Goal: Communication & Community: Answer question/provide support

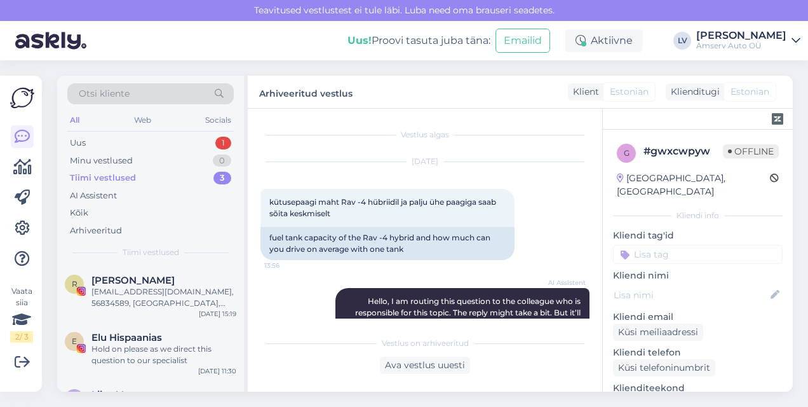
scroll to position [811, 0]
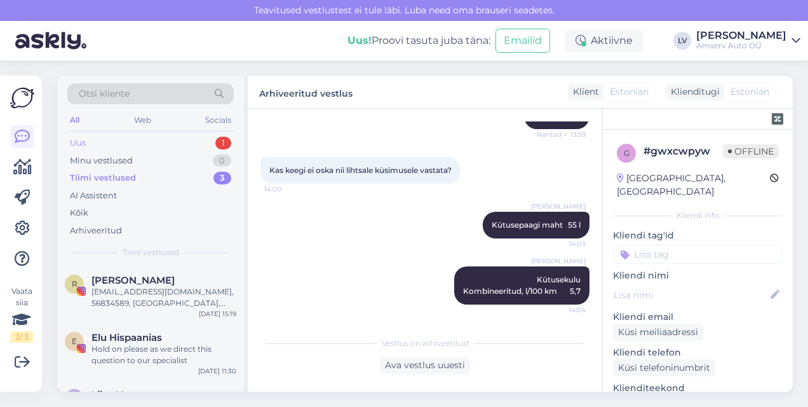
click at [107, 146] on div "Uus 1" at bounding box center [150, 143] width 167 height 18
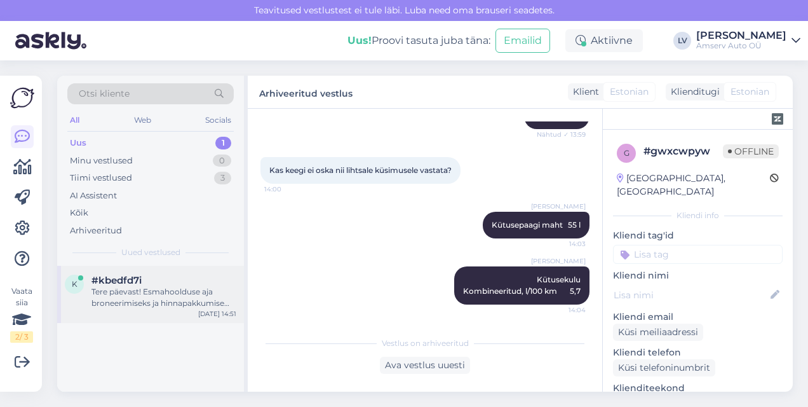
click at [144, 301] on div "Tere päevast! Esmahoolduse aja broneerimiseks ja hinnapakkumise saamiseks vajam…" at bounding box center [164, 297] width 145 height 23
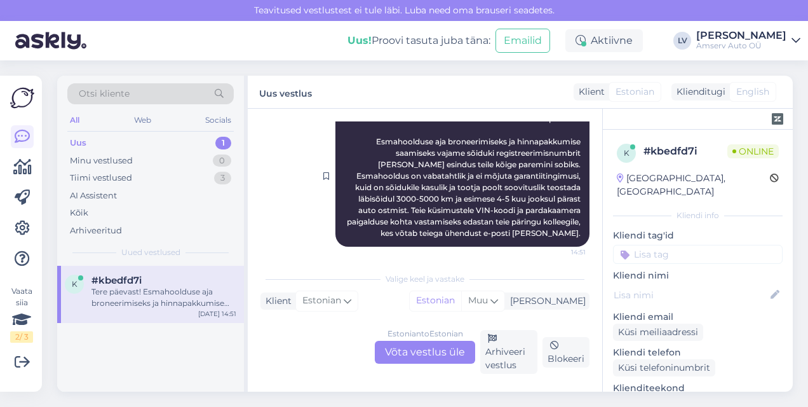
scroll to position [463, 0]
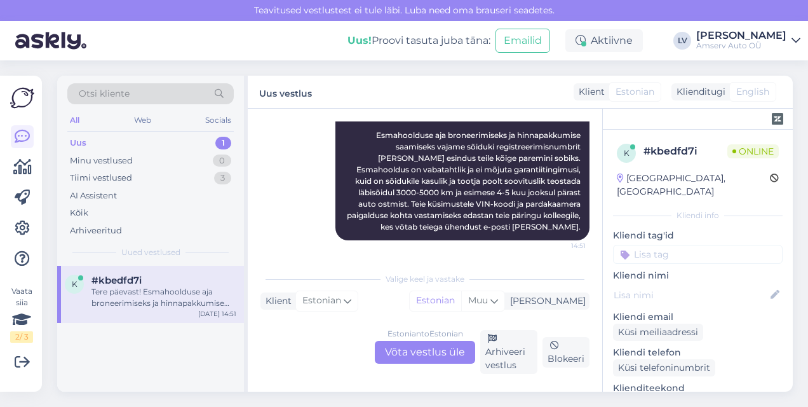
click at [444, 354] on div "Estonian to Estonian Võta vestlus üle" at bounding box center [425, 352] width 100 height 23
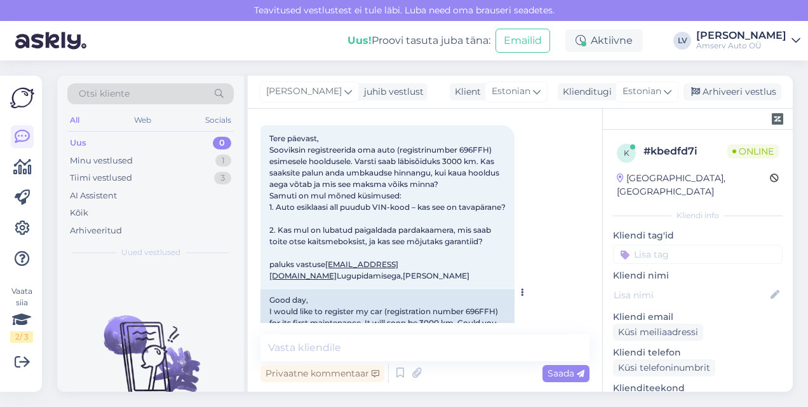
scroll to position [127, 0]
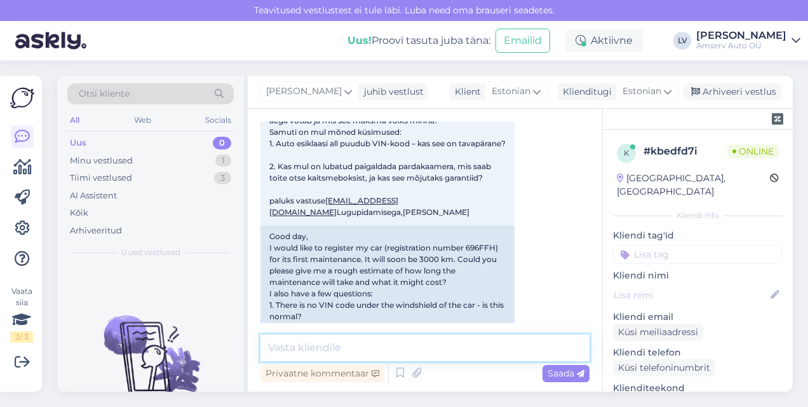
drag, startPoint x: 386, startPoint y: 351, endPoint x: 381, endPoint y: 358, distance: 8.1
click at [381, 358] on textarea at bounding box center [425, 347] width 329 height 27
type textarea "Tere"
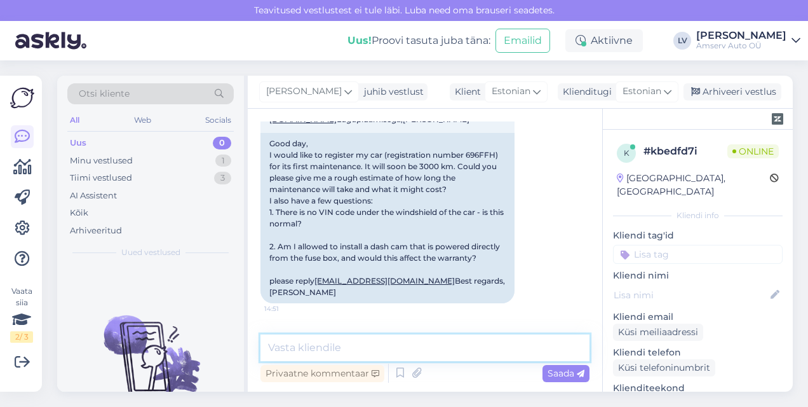
scroll to position [67, 0]
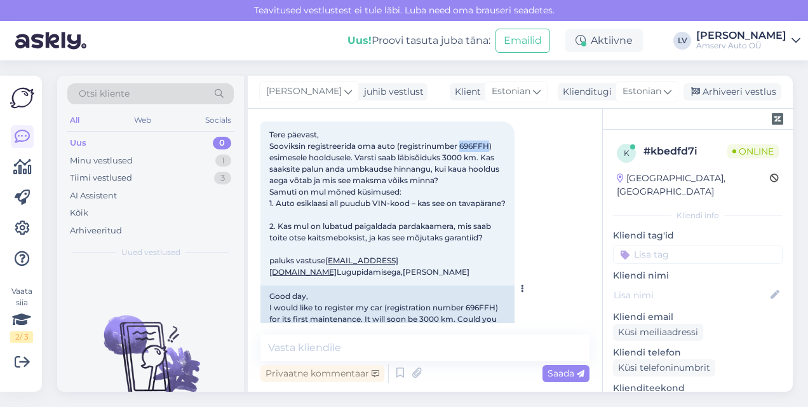
drag, startPoint x: 491, startPoint y: 144, endPoint x: 461, endPoint y: 147, distance: 30.1
click at [461, 147] on span "Tere päevast, Sooviksin registreerida oma auto (registrinumber 696FFH) esimesel…" at bounding box center [387, 203] width 236 height 147
drag, startPoint x: 461, startPoint y: 147, endPoint x: 473, endPoint y: 149, distance: 11.6
copy span "696FFH"
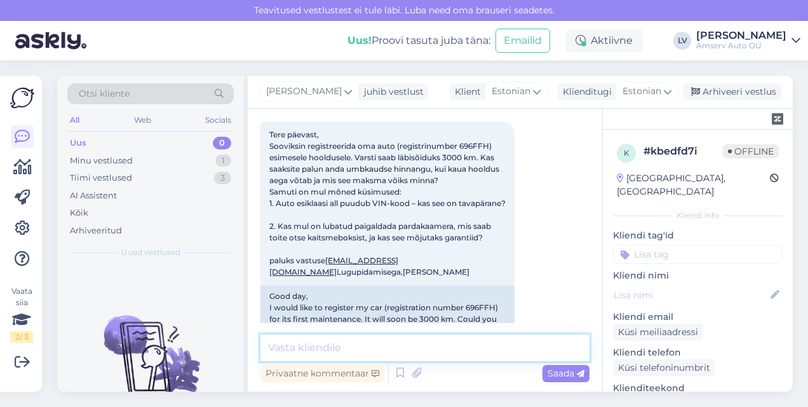
click at [419, 343] on textarea at bounding box center [425, 347] width 329 height 27
type textarea "Sõiduki esmahooldusega läheb maksimum 45 minutit"
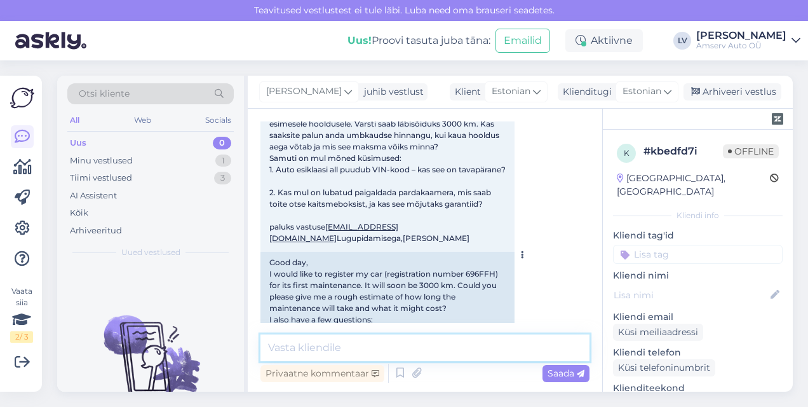
scroll to position [58, 0]
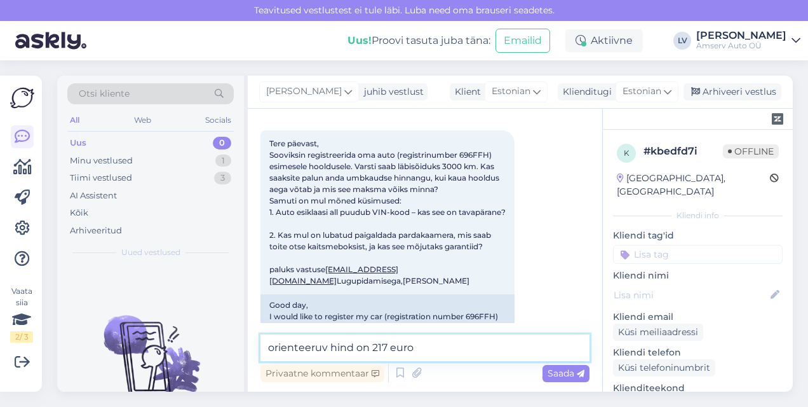
type textarea "orienteeruv hind on 217 eurot"
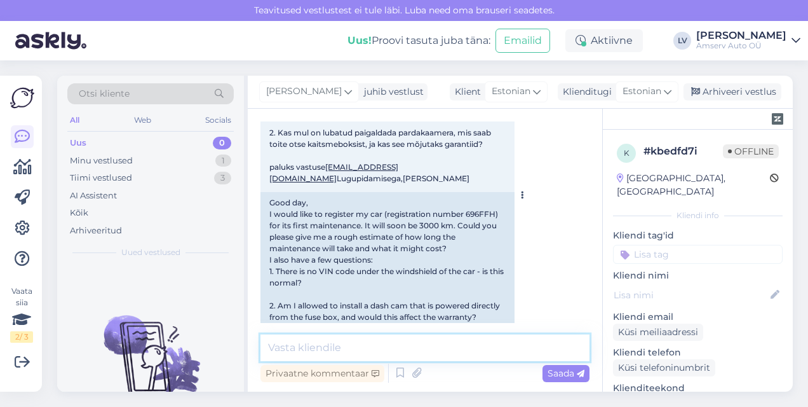
scroll to position [50, 0]
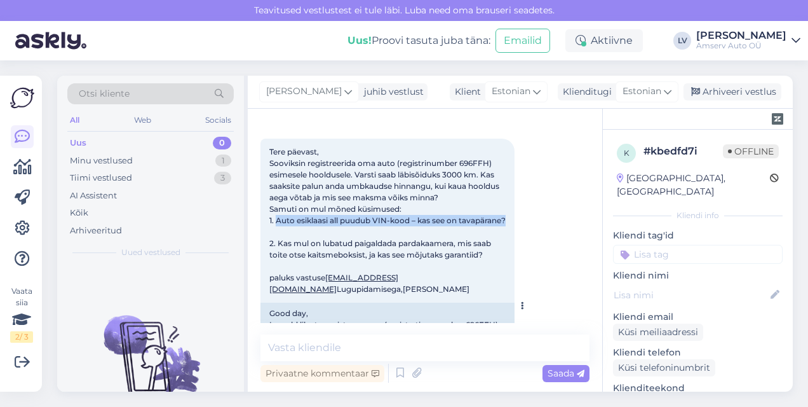
drag, startPoint x: 327, startPoint y: 231, endPoint x: 277, endPoint y: 221, distance: 51.2
click at [277, 221] on div "Tere päevast, Sooviksin registreerida oma auto (registrinumber 696FFH) esimesel…" at bounding box center [388, 221] width 254 height 164
copy span "Auto esiklaasi all puudub VIN-kood – kas see on tavapärane?"
click at [479, 206] on div "Tere päevast, Sooviksin registreerida oma auto (registrinumber 696FFH) esimesel…" at bounding box center [388, 221] width 254 height 164
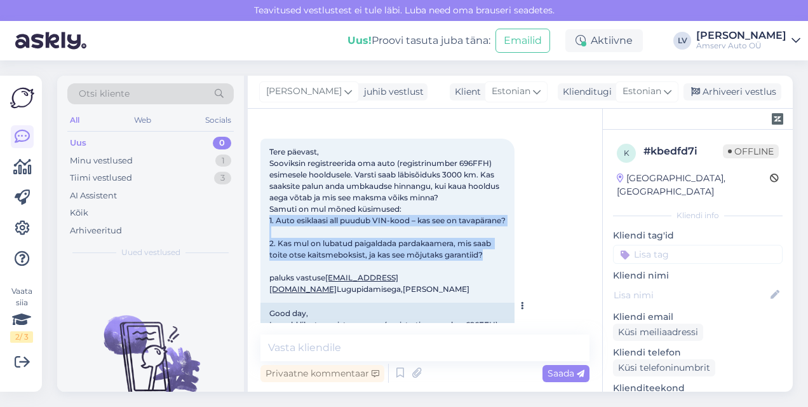
drag, startPoint x: 488, startPoint y: 265, endPoint x: 268, endPoint y: 224, distance: 223.7
click at [268, 224] on div "Tere päevast, Sooviksin registreerida oma auto (registrinumber 696FFH) esimesel…" at bounding box center [388, 221] width 254 height 164
drag, startPoint x: 268, startPoint y: 224, endPoint x: 304, endPoint y: 230, distance: 36.2
copy span "1. Auto esiklaasi all puudub VIN-kood – kas see on tavapärane? 2. Kas mul on lu…"
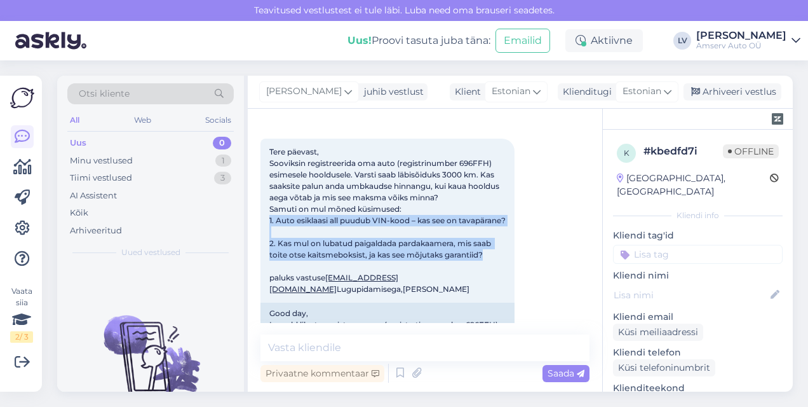
click at [561, 263] on div "Aug 11 2025 Tere päevast, Sooviksin registreerida oma auto (registrinumber 696F…" at bounding box center [425, 292] width 329 height 389
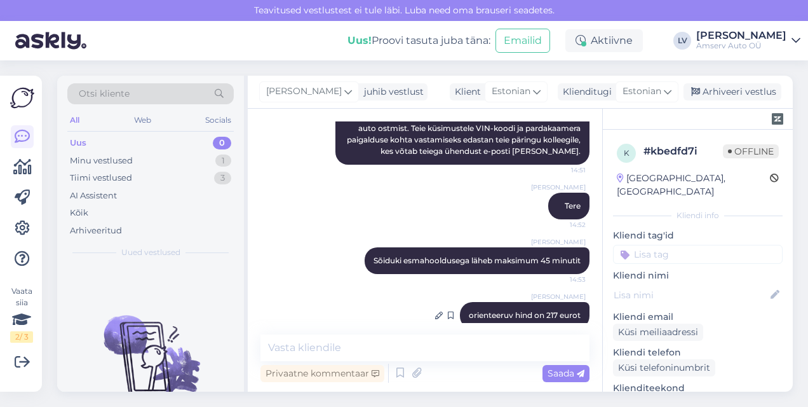
scroll to position [558, 0]
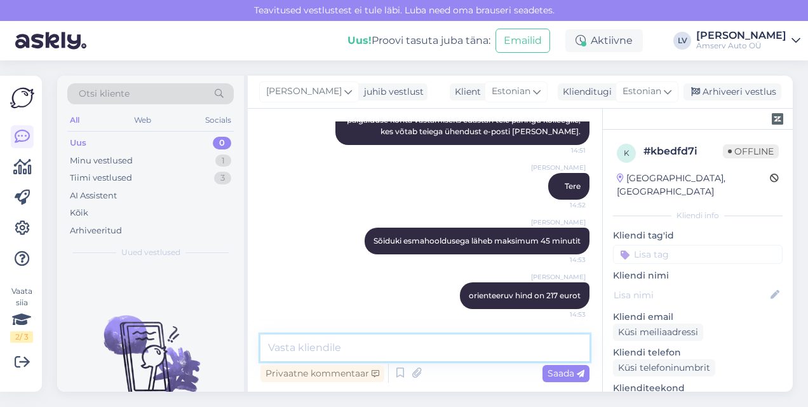
click at [474, 353] on textarea at bounding box center [425, 347] width 329 height 27
type textarea "Saadame Teile kogu info meilile"
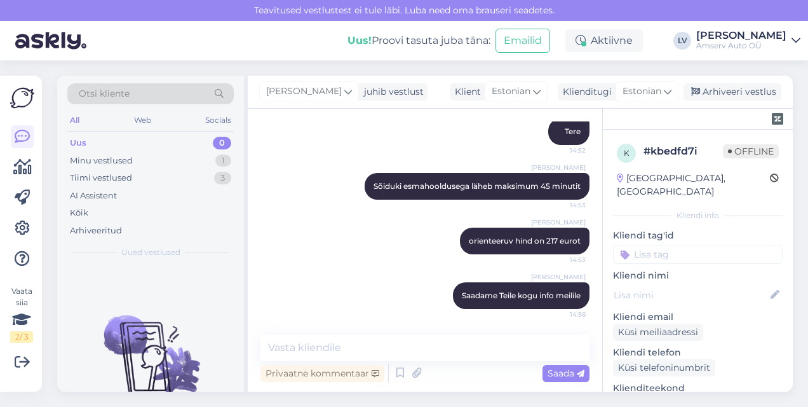
click at [336, 317] on div "Liili Vahesalu Saadame Teile kogu info meilile 14:56" at bounding box center [425, 295] width 329 height 55
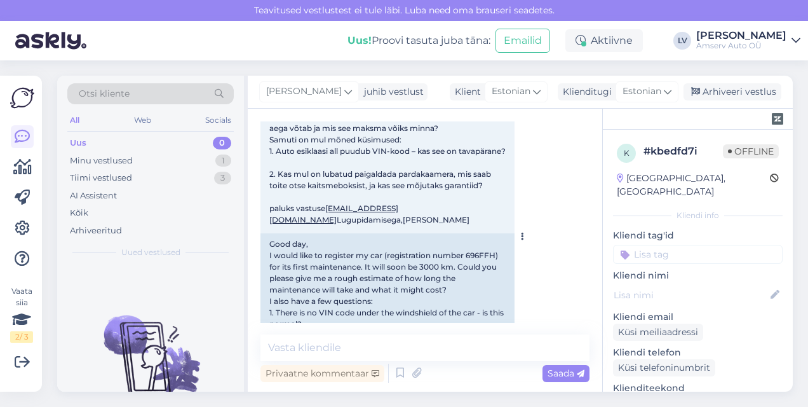
scroll to position [127, 0]
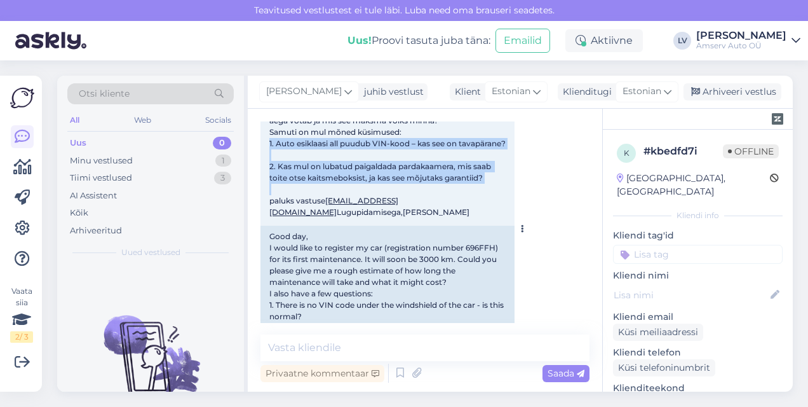
drag, startPoint x: 268, startPoint y: 142, endPoint x: 462, endPoint y: 204, distance: 203.6
click at [462, 204] on div "Tere päevast, Sooviksin registreerida oma auto (registrinumber 696FFH) esimesel…" at bounding box center [388, 144] width 254 height 164
drag, startPoint x: 462, startPoint y: 204, endPoint x: 442, endPoint y: 187, distance: 26.6
copy span "1. Auto esiklaasi all puudub VIN-kood – kas see on tavapärane? 2. Kas mul on lu…"
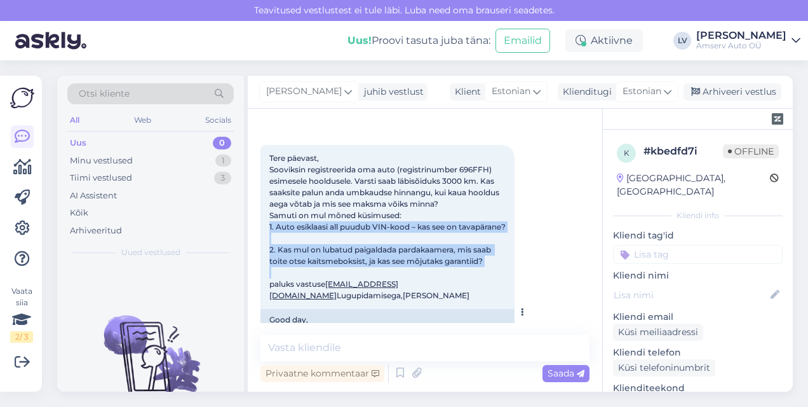
scroll to position [0, 0]
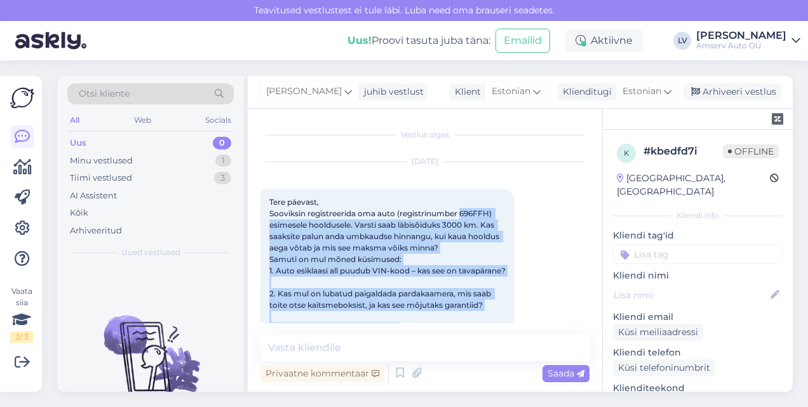
drag, startPoint x: 463, startPoint y: 210, endPoint x: 515, endPoint y: 292, distance: 97.1
click at [515, 292] on div "Tere päevast, Sooviksin registreerida oma auto (registrinumber 696FFH) esimesel…" at bounding box center [388, 356] width 254 height 334
drag, startPoint x: 515, startPoint y: 292, endPoint x: 454, endPoint y: 314, distance: 64.3
copy div "696FFH) esimesele hooldusele. Varsti saab läbisõiduks 3000 km. Kas saaksite pal…"
click at [554, 322] on div "Aug 11 2025 Tere päevast, Sooviksin registreerida oma auto (registrinumber 696F…" at bounding box center [425, 342] width 329 height 389
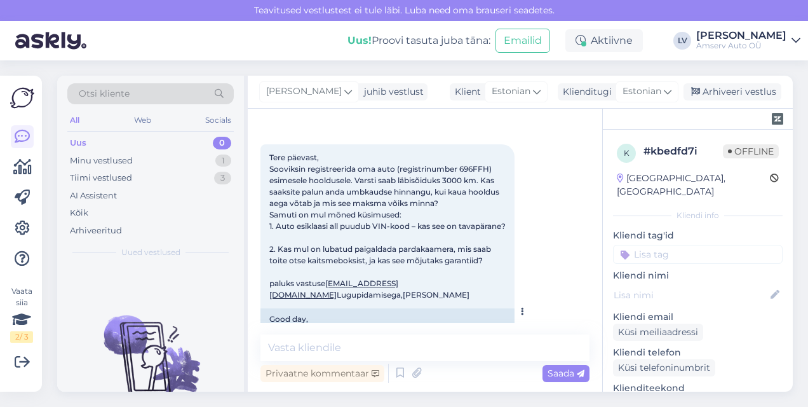
scroll to position [64, 0]
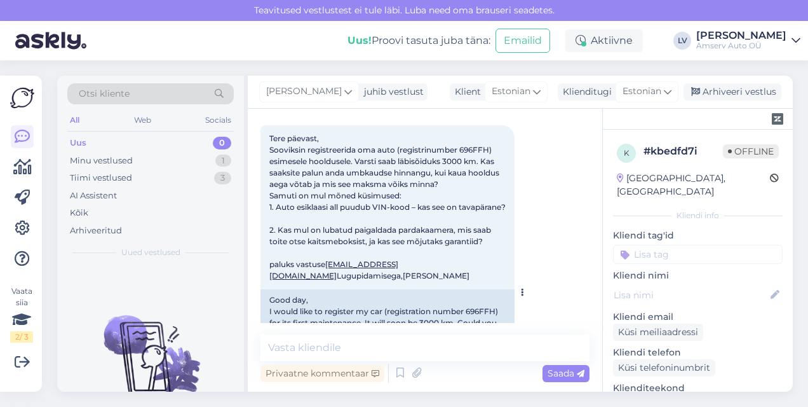
click at [484, 255] on span "Tere päevast, Sooviksin registreerida oma auto (registrinumber 696FFH) esimesel…" at bounding box center [387, 206] width 236 height 147
drag, startPoint x: 484, startPoint y: 255, endPoint x: 500, endPoint y: 250, distance: 16.5
click at [500, 250] on div "Tere päevast, Sooviksin registreerida oma auto (registrinumber 696FFH) esimesel…" at bounding box center [388, 207] width 254 height 164
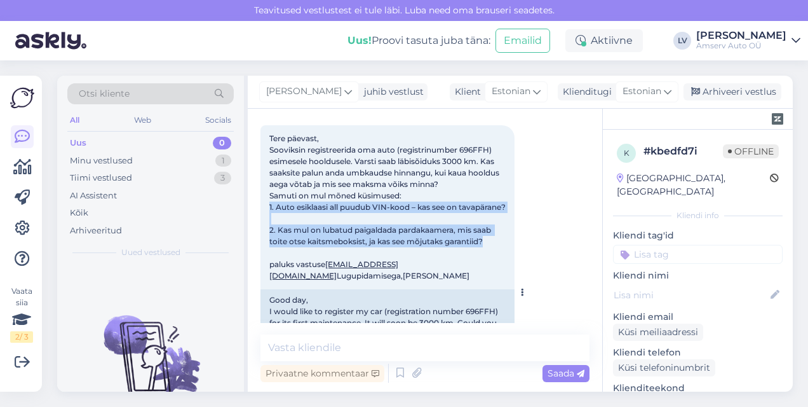
drag, startPoint x: 269, startPoint y: 207, endPoint x: 503, endPoint y: 250, distance: 237.8
click at [503, 250] on div "Tere päevast, Sooviksin registreerida oma auto (registrinumber 696FFH) esimesel…" at bounding box center [388, 207] width 254 height 164
drag, startPoint x: 503, startPoint y: 250, endPoint x: 450, endPoint y: 252, distance: 53.4
copy span "1. Auto esiklaasi all puudub VIN-kood – kas see on tavapärane? 2. Kas mul on lu…"
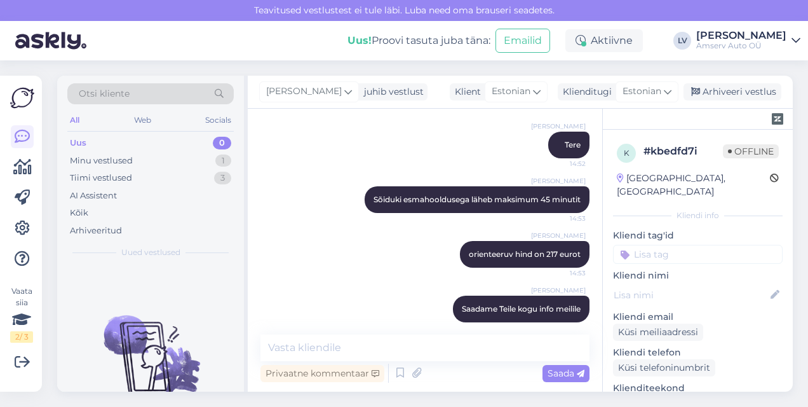
scroll to position [613, 0]
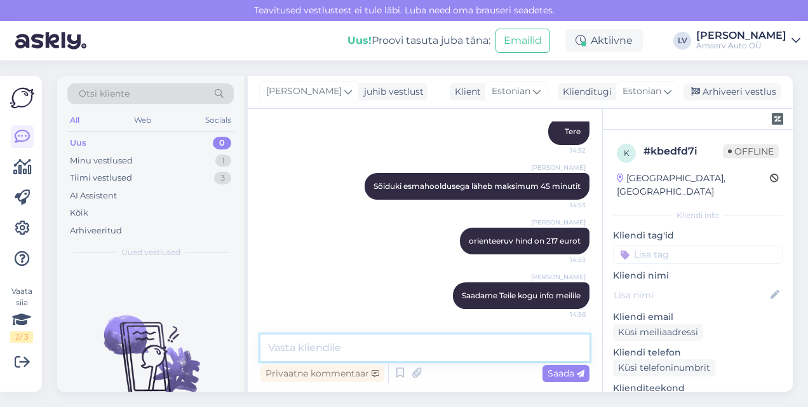
click at [389, 350] on textarea at bounding box center [425, 347] width 329 height 27
type textarea "Ilusat päeba jätku"
drag, startPoint x: 372, startPoint y: 355, endPoint x: 105, endPoint y: 355, distance: 266.3
click at [108, 355] on div "Otsi kliente All Web Socials Uus 0 Minu vestlused 1 Tiimi vestlused 3 AI Assist…" at bounding box center [425, 234] width 736 height 316
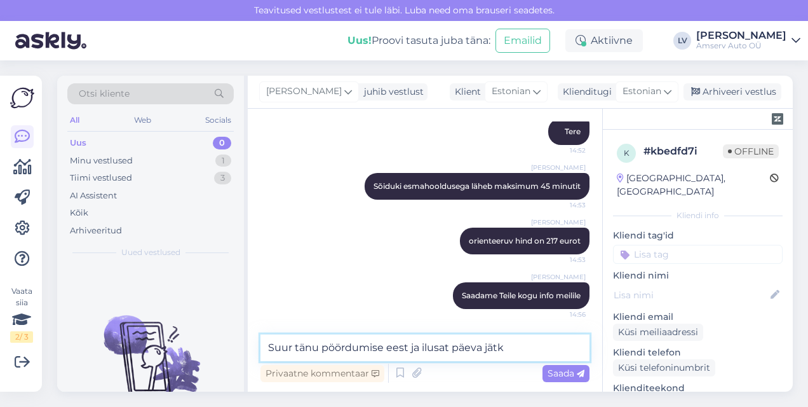
type textarea "Suur tänu pöördumise eest ja ilusat päeva jätku"
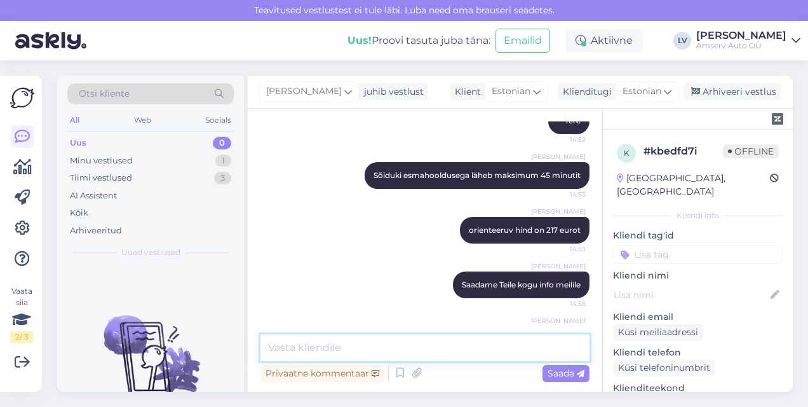
scroll to position [667, 0]
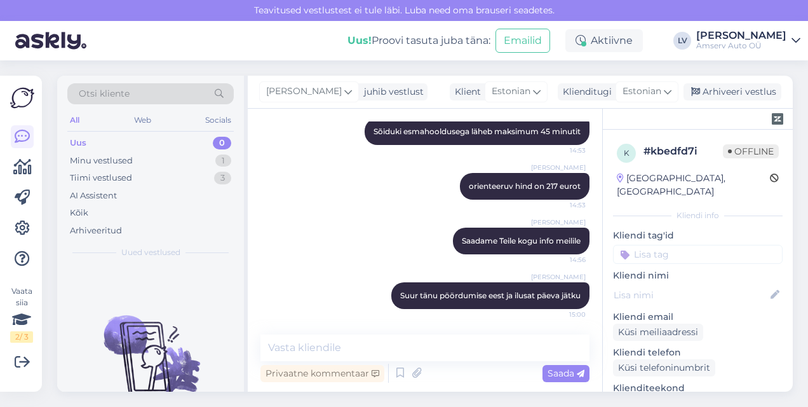
click at [318, 317] on div "Liili Vahesalu Suur tänu pöördumise eest ja ilusat päeva jätku 15:00" at bounding box center [425, 295] width 329 height 55
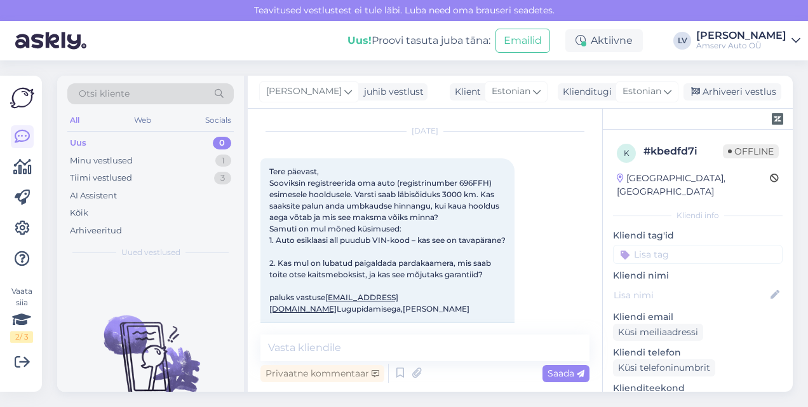
scroll to position [0, 0]
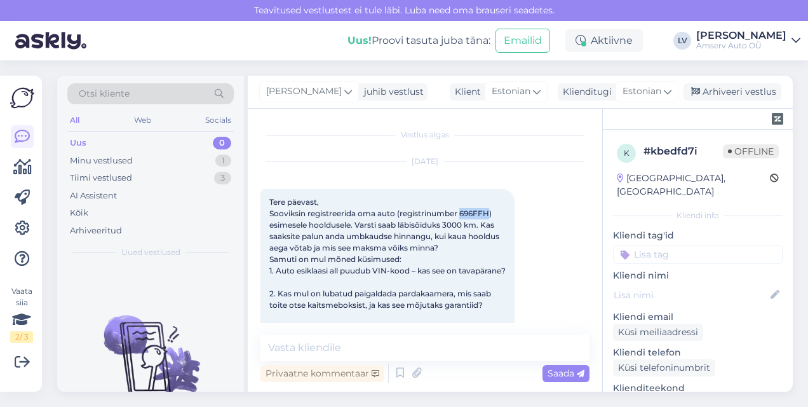
drag, startPoint x: 492, startPoint y: 211, endPoint x: 462, endPoint y: 213, distance: 29.9
click at [462, 213] on span "Tere päevast, Sooviksin registreerida oma auto (registrinumber 696FFH) esimesel…" at bounding box center [387, 270] width 236 height 147
copy span "696FFH"
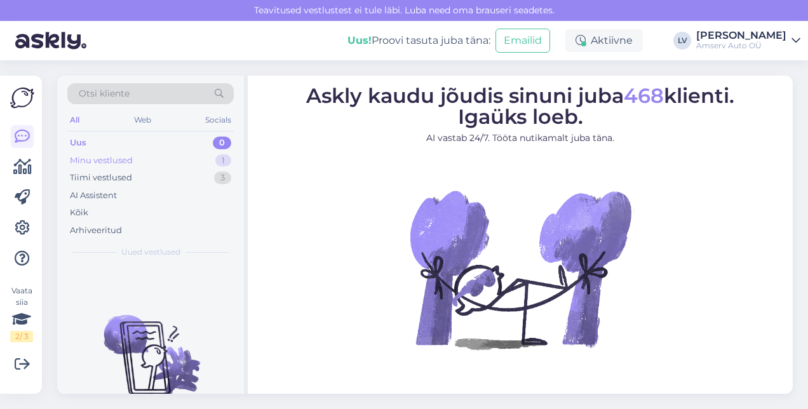
click at [212, 159] on div "Minu vestlused 1" at bounding box center [150, 161] width 167 height 18
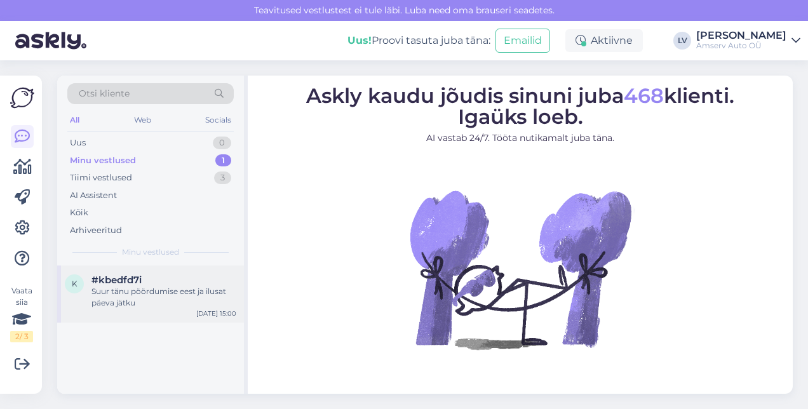
click at [110, 294] on div "Suur tänu pöördumise eest ja ilusat päeva jätku" at bounding box center [164, 297] width 145 height 23
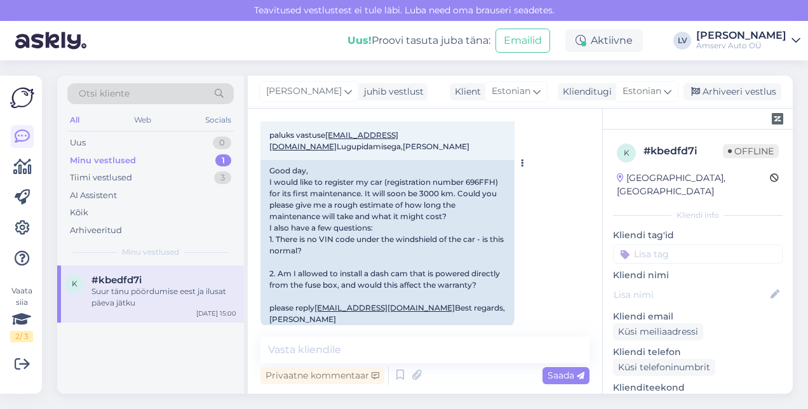
scroll to position [29, 0]
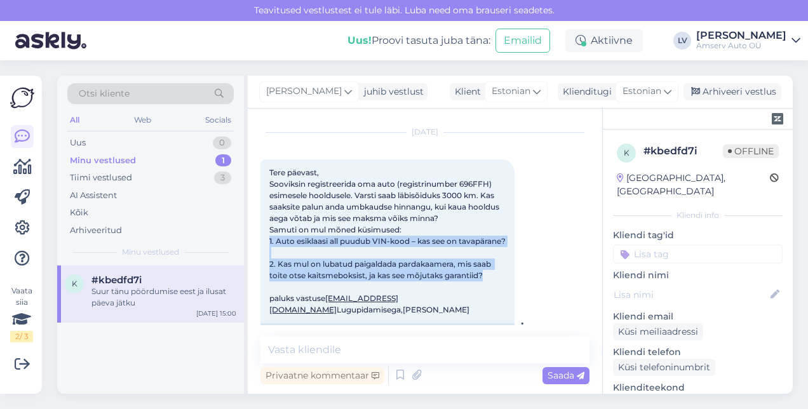
drag, startPoint x: 267, startPoint y: 241, endPoint x: 492, endPoint y: 289, distance: 229.8
click at [492, 289] on div "Tere päevast, Sooviksin registreerida oma auto (registrinumber 696FFH) esimesel…" at bounding box center [388, 242] width 254 height 164
drag, startPoint x: 492, startPoint y: 289, endPoint x: 453, endPoint y: 283, distance: 39.2
copy span "1. Auto esiklaasi all puudub VIN-kood – kas see on tavapärane? 2. Kas mul on lu…"
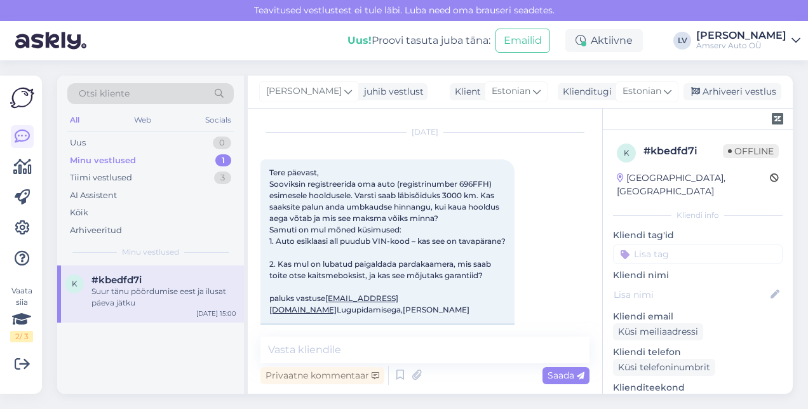
click at [130, 343] on div "k #kbedfd7i Suur tänu pöördumise eest ja ilusat päeva jätku [DATE] 15:00" at bounding box center [150, 330] width 187 height 128
drag, startPoint x: 446, startPoint y: 309, endPoint x: 329, endPoint y: 311, distance: 116.9
click at [329, 311] on div "Tere päevast, Sooviksin registreerida oma auto (registrinumber 696FFH) esimesel…" at bounding box center [388, 242] width 254 height 164
drag, startPoint x: 329, startPoint y: 311, endPoint x: 336, endPoint y: 312, distance: 7.1
copy link "[EMAIL_ADDRESS][DOMAIN_NAME]"
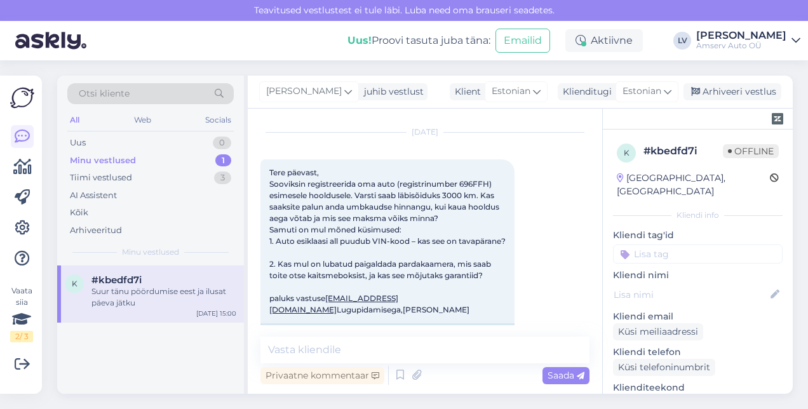
click at [712, 245] on input at bounding box center [698, 254] width 170 height 19
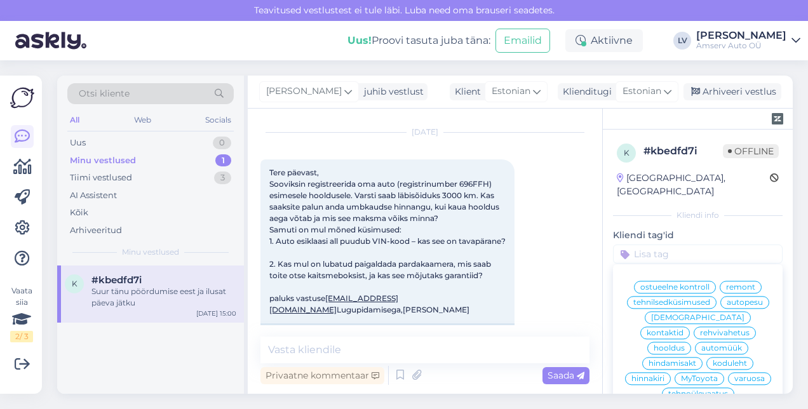
click at [685, 344] on span "hooldus" at bounding box center [669, 348] width 31 height 8
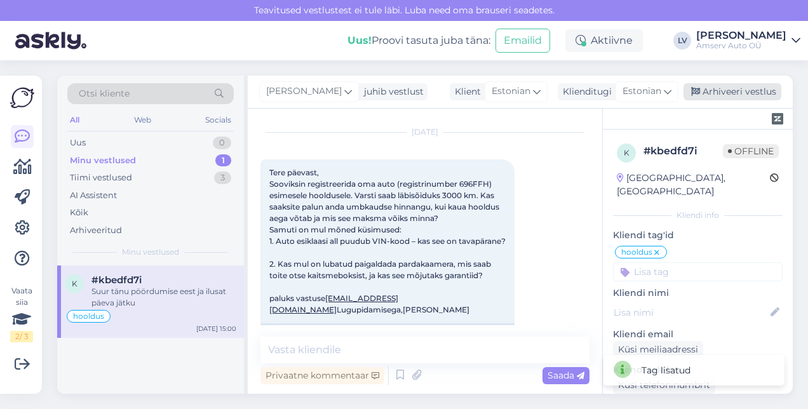
click at [741, 90] on div "Arhiveeri vestlus" at bounding box center [733, 91] width 98 height 17
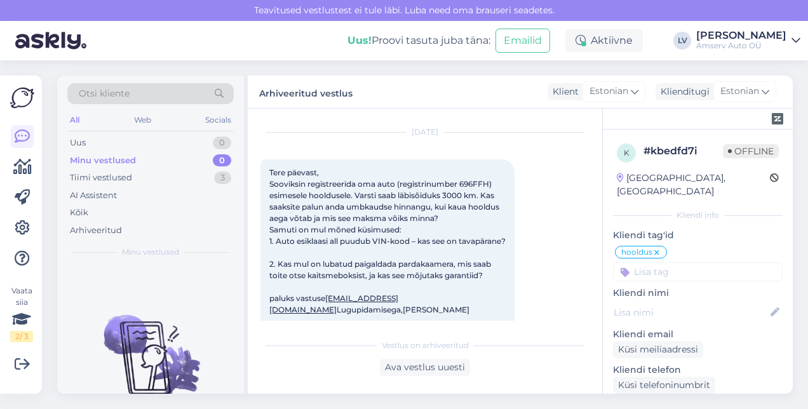
click at [543, 345] on div "Vestlus on arhiveeritud" at bounding box center [425, 345] width 329 height 11
